Goal: Find specific page/section: Find specific page/section

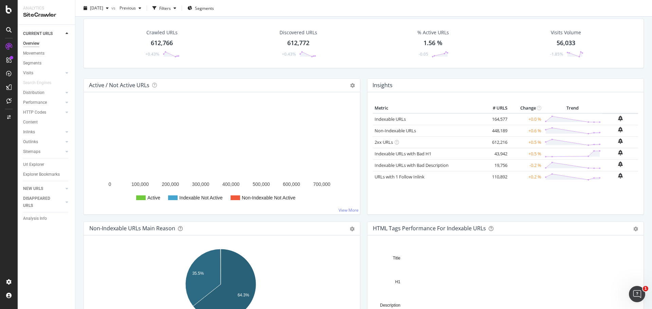
scroll to position [34, 0]
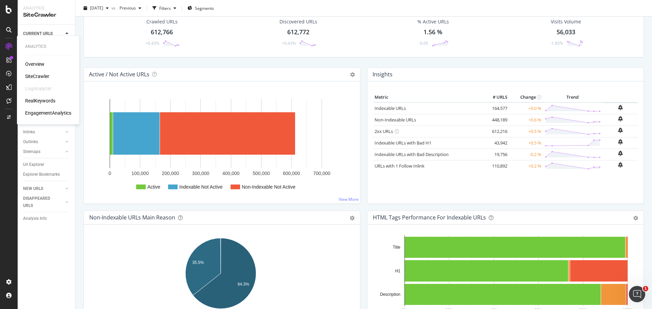
click at [28, 66] on div "Overview" at bounding box center [34, 64] width 19 height 7
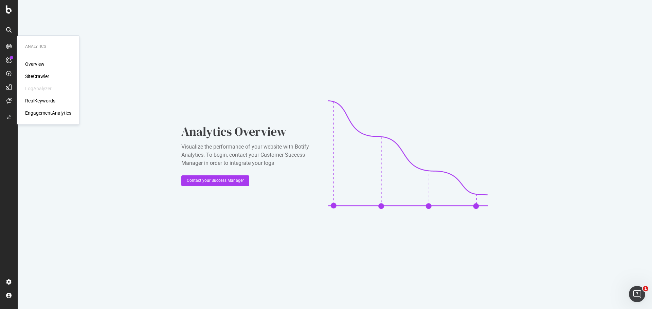
click at [31, 73] on div "Overview SiteCrawler LogAnalyzer RealKeywords EngagementAnalytics" at bounding box center [48, 89] width 46 height 56
click at [36, 76] on div "SiteCrawler" at bounding box center [37, 76] width 24 height 7
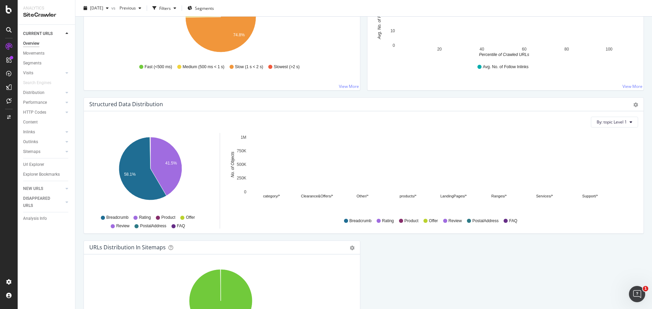
scroll to position [611, 0]
